Goal: Find specific page/section

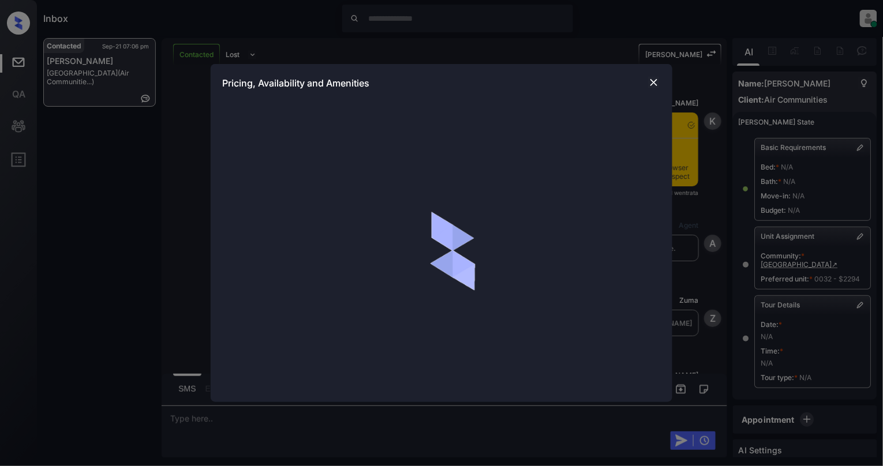
scroll to position [6074, 0]
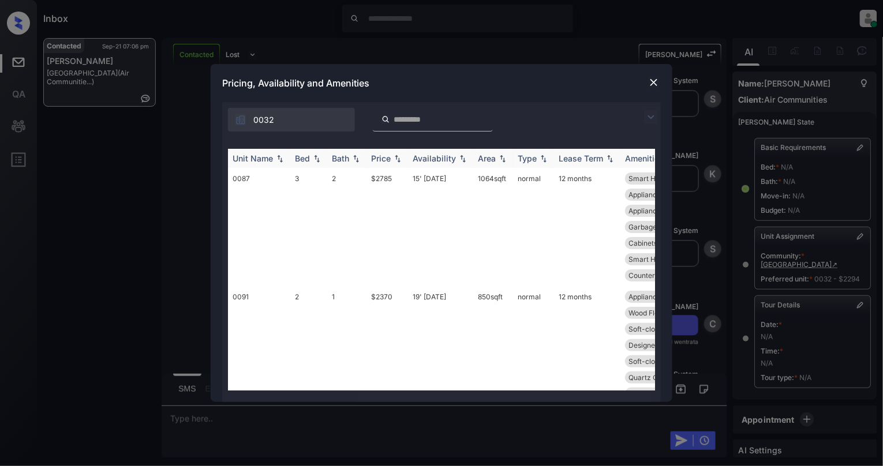
click at [314, 160] on img at bounding box center [317, 159] width 12 height 8
click at [319, 159] on img at bounding box center [317, 158] width 12 height 9
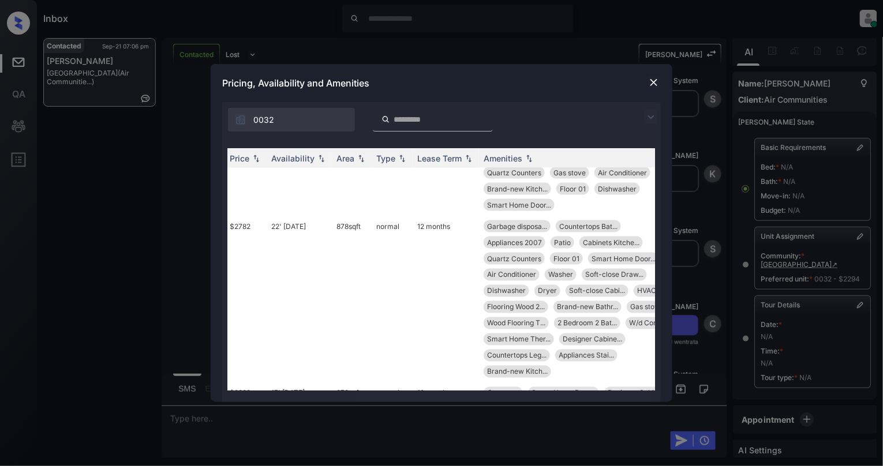
scroll to position [539, 0]
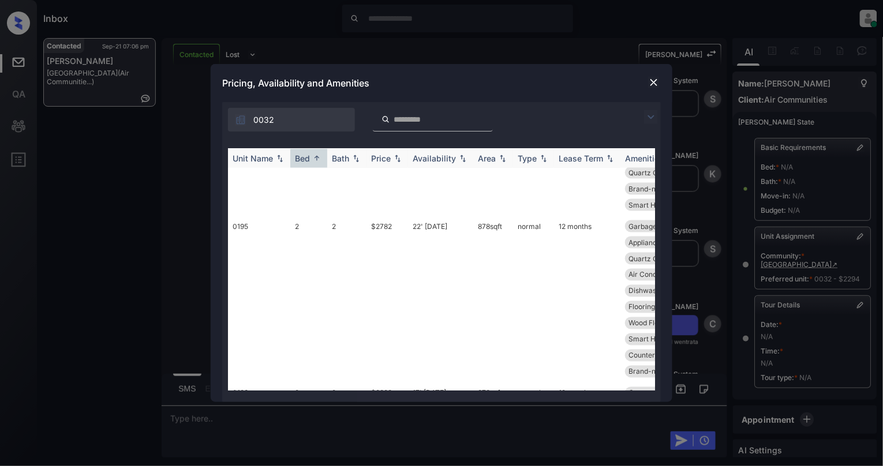
click at [319, 155] on img at bounding box center [317, 158] width 12 height 9
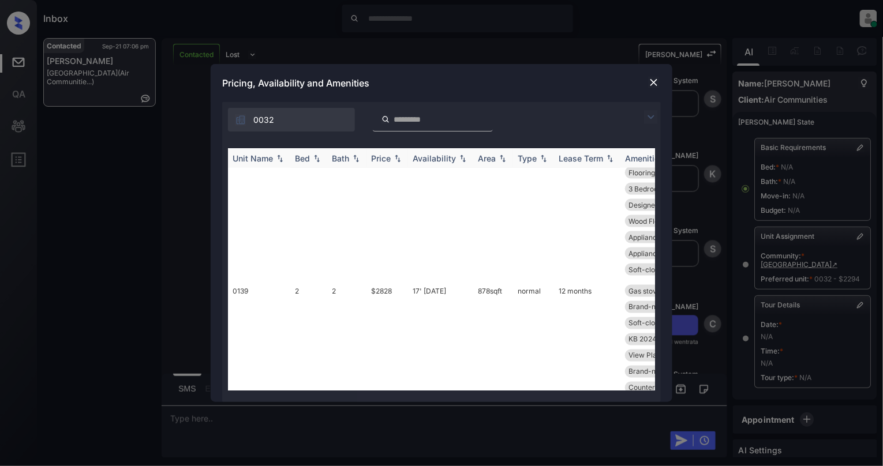
click at [318, 156] on img at bounding box center [317, 159] width 12 height 8
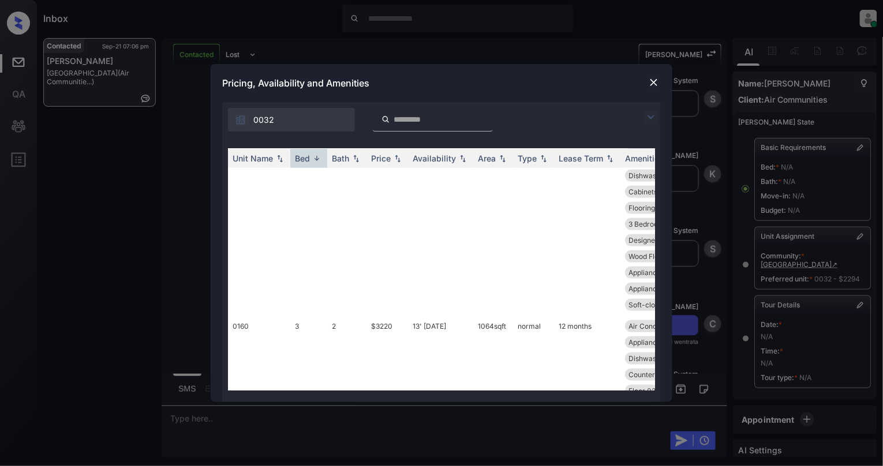
scroll to position [0, 0]
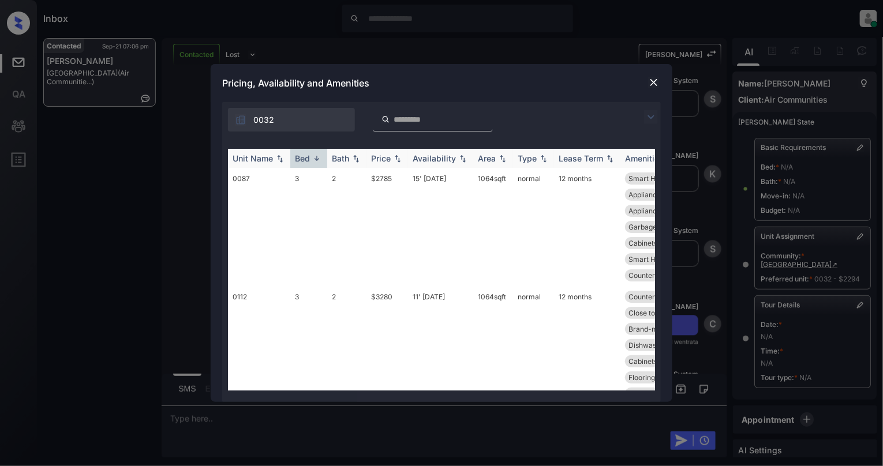
click at [314, 160] on img at bounding box center [317, 158] width 12 height 9
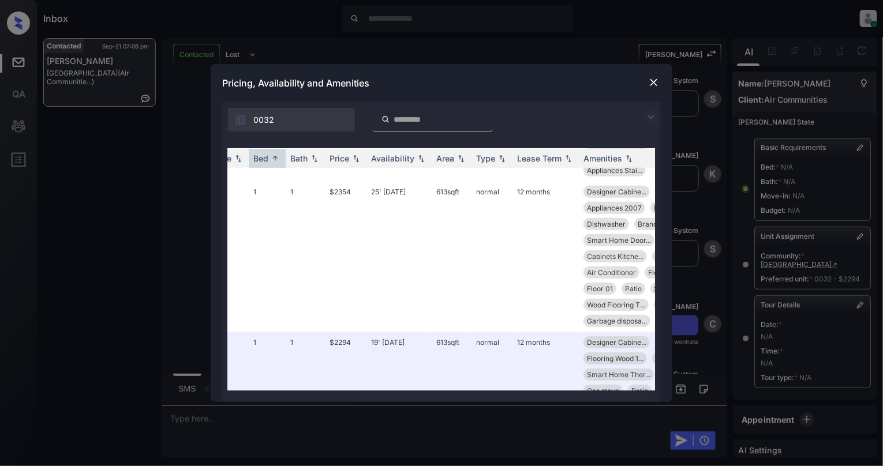
scroll to position [154, 0]
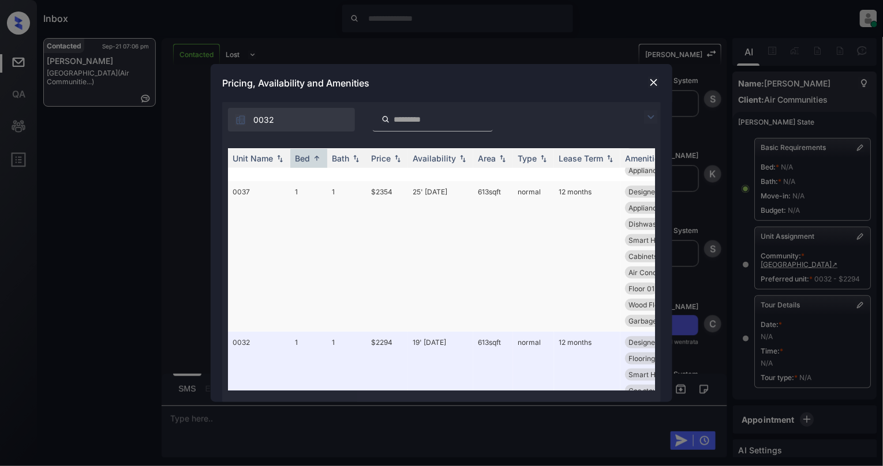
click at [248, 195] on td "0037" at bounding box center [259, 256] width 62 height 151
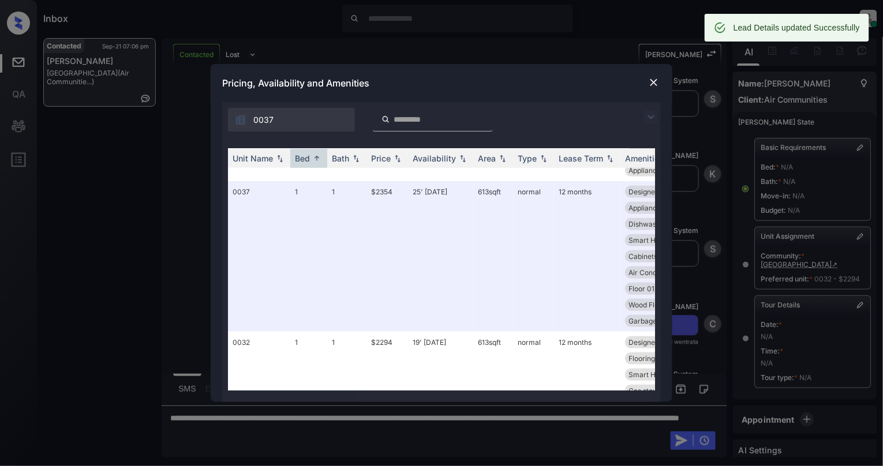
click at [656, 79] on img at bounding box center [654, 83] width 12 height 12
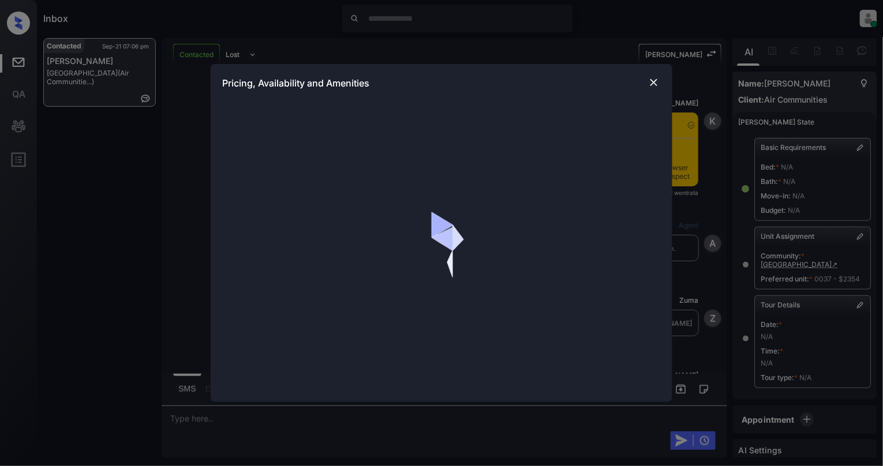
scroll to position [6612, 0]
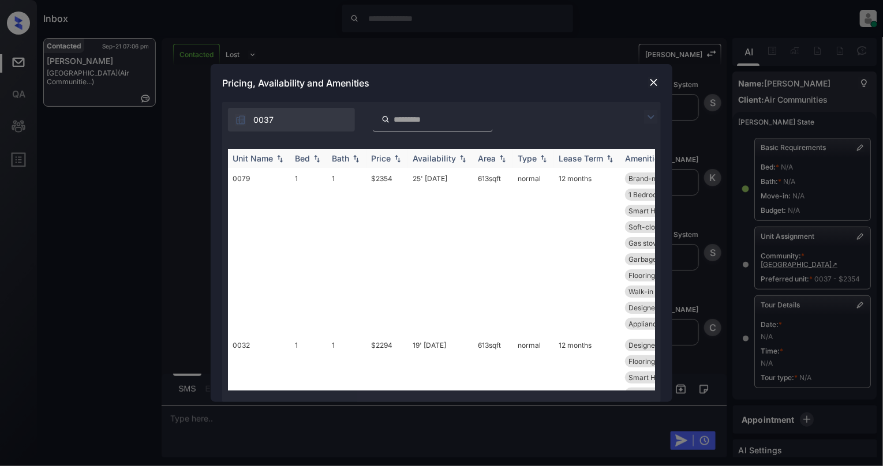
click at [315, 159] on img at bounding box center [317, 159] width 12 height 8
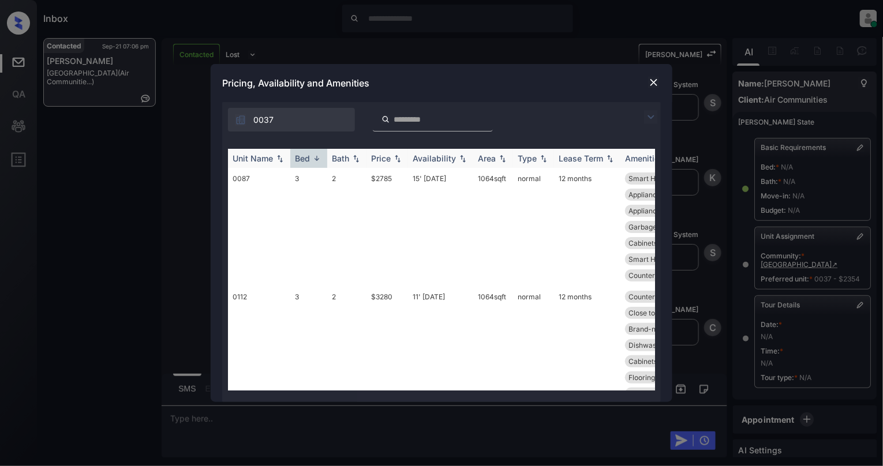
click at [315, 159] on img at bounding box center [317, 158] width 12 height 9
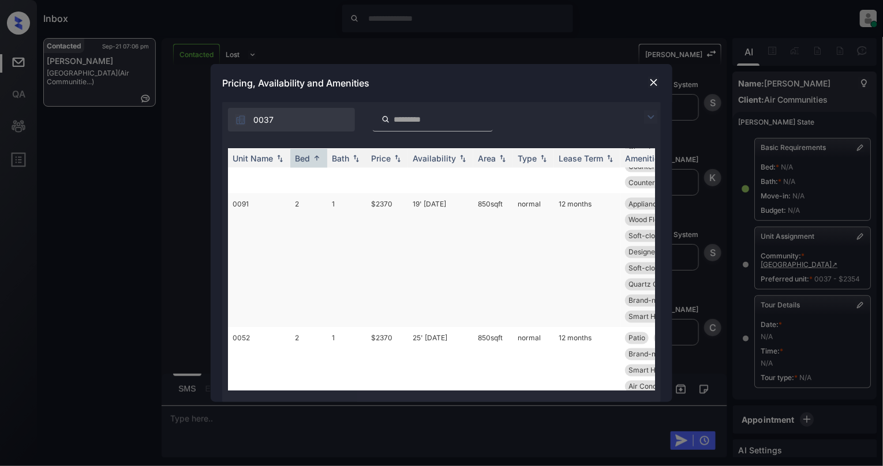
scroll to position [539, 0]
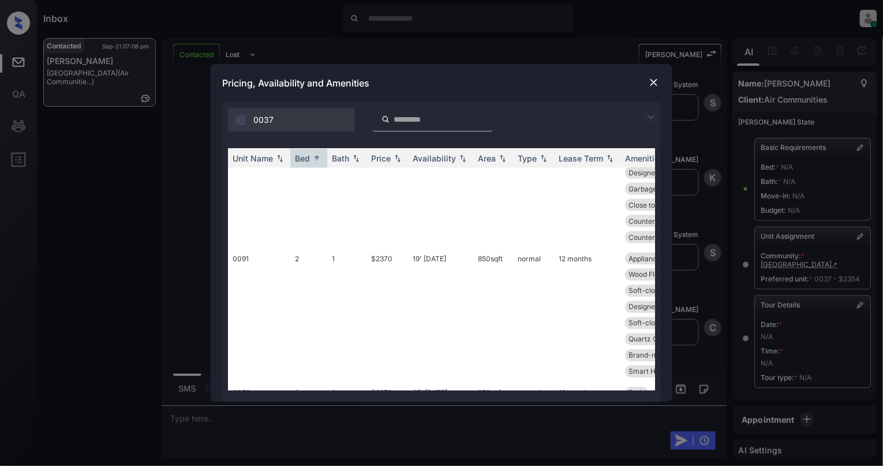
click at [655, 82] on img at bounding box center [654, 83] width 12 height 12
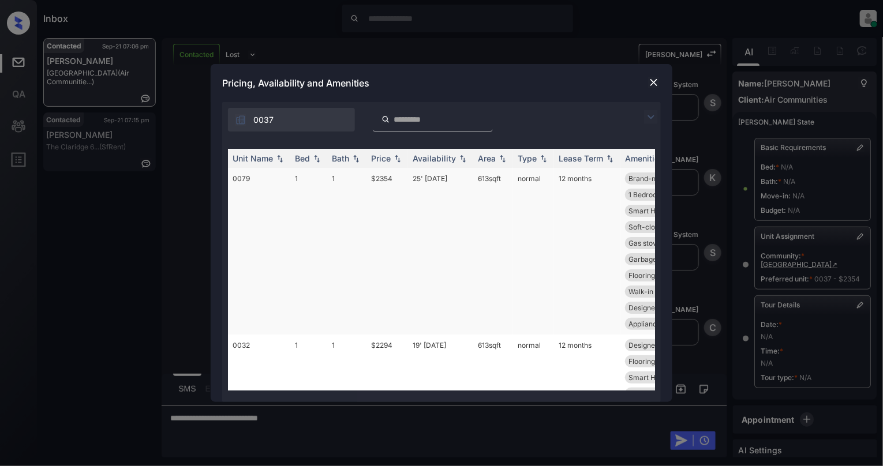
scroll to position [77, 0]
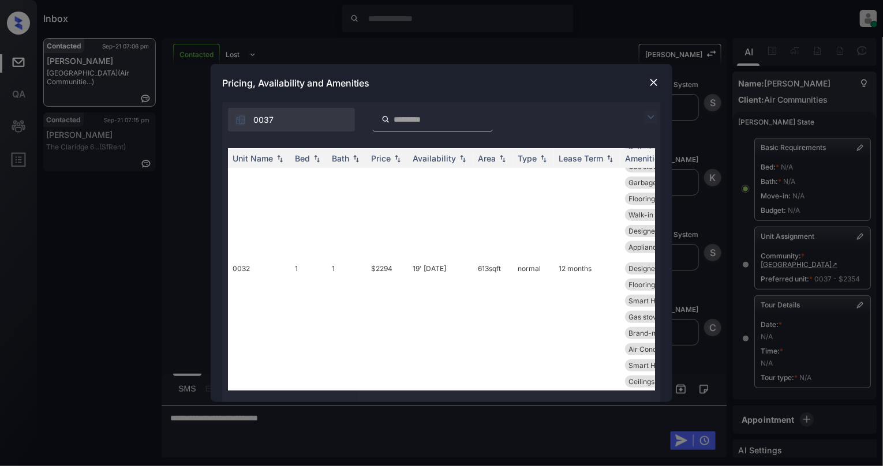
click at [655, 77] on img at bounding box center [654, 83] width 12 height 12
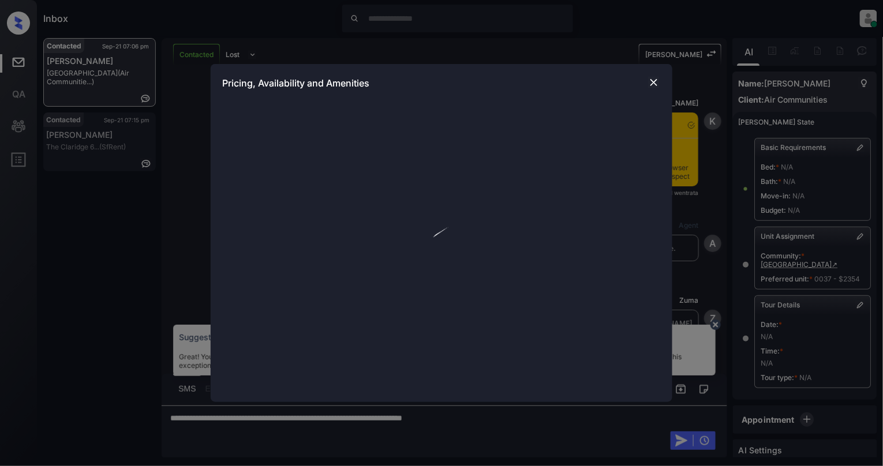
scroll to position [6612, 0]
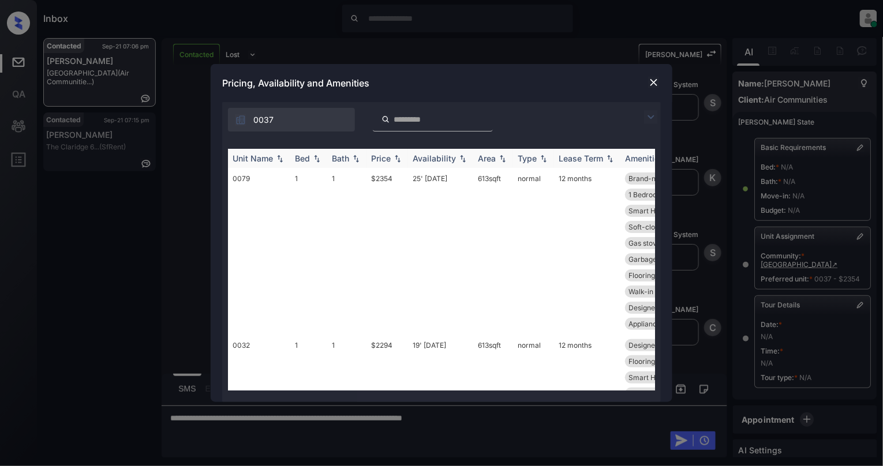
click at [319, 160] on img at bounding box center [317, 159] width 12 height 8
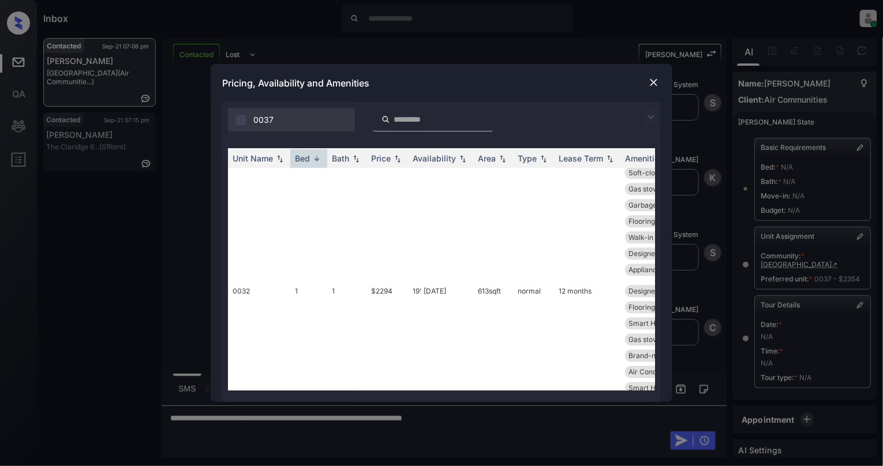
scroll to position [2078, 0]
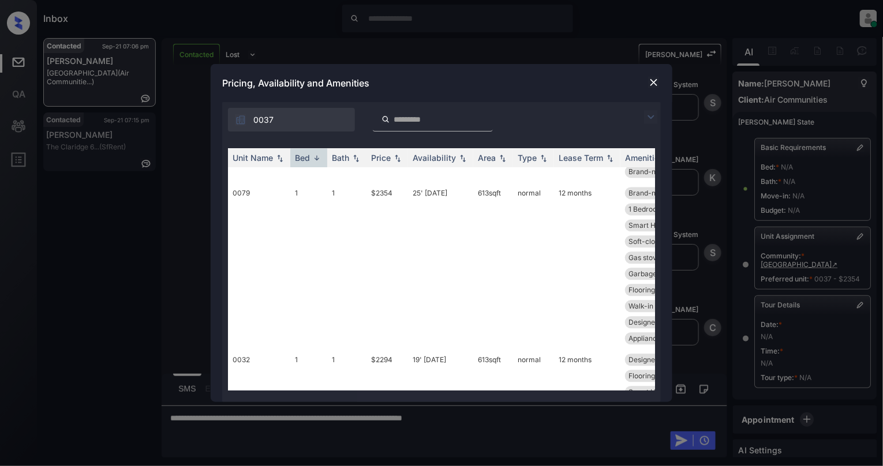
drag, startPoint x: 504, startPoint y: 420, endPoint x: 643, endPoint y: 116, distance: 334.3
click at [504, 421] on div "**********" at bounding box center [441, 233] width 883 height 466
click at [656, 84] on img at bounding box center [654, 83] width 12 height 12
